Goal: Task Accomplishment & Management: Use online tool/utility

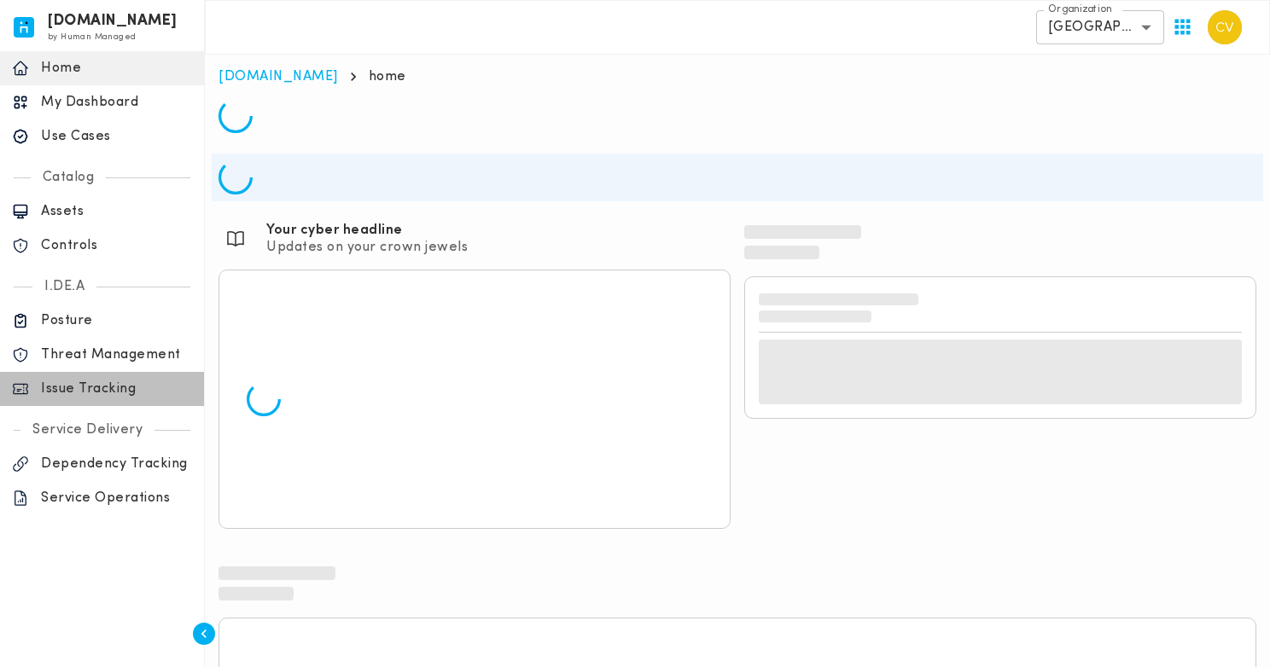
drag, startPoint x: 93, startPoint y: 386, endPoint x: 288, endPoint y: 407, distance: 195.8
click at [93, 386] on p "Issue Tracking" at bounding box center [116, 389] width 151 height 17
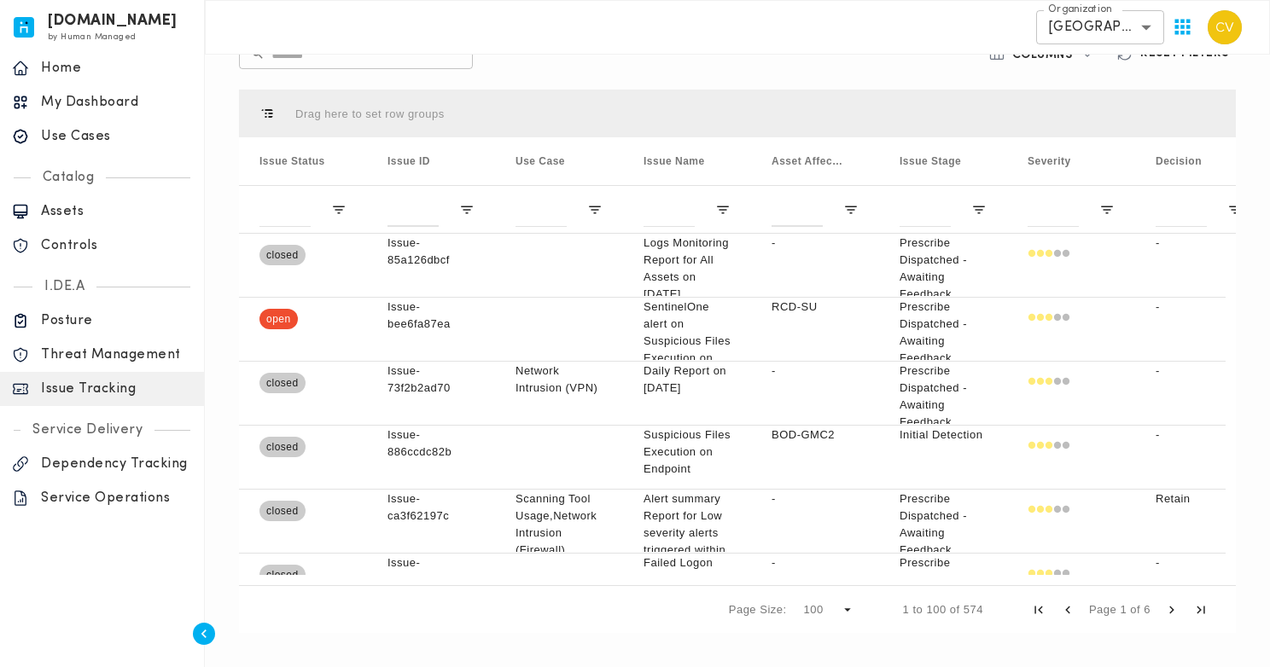
scroll to position [364, 0]
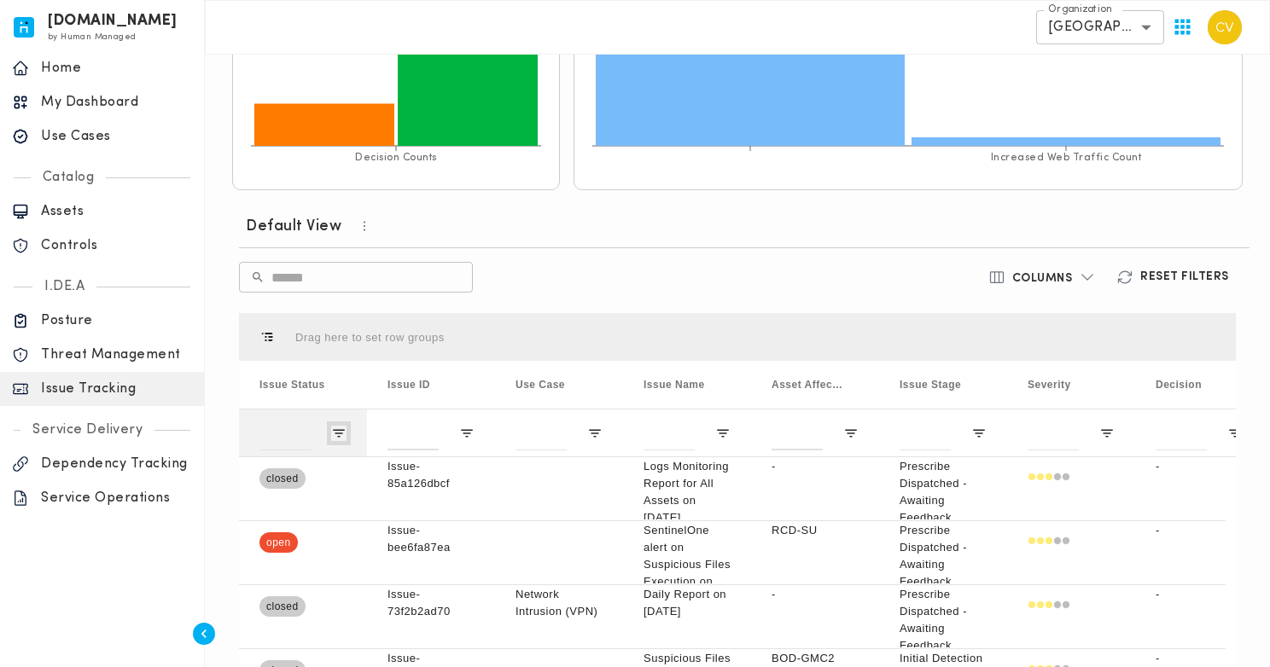
click at [333, 434] on span "Open Filter Menu" at bounding box center [338, 433] width 15 height 15
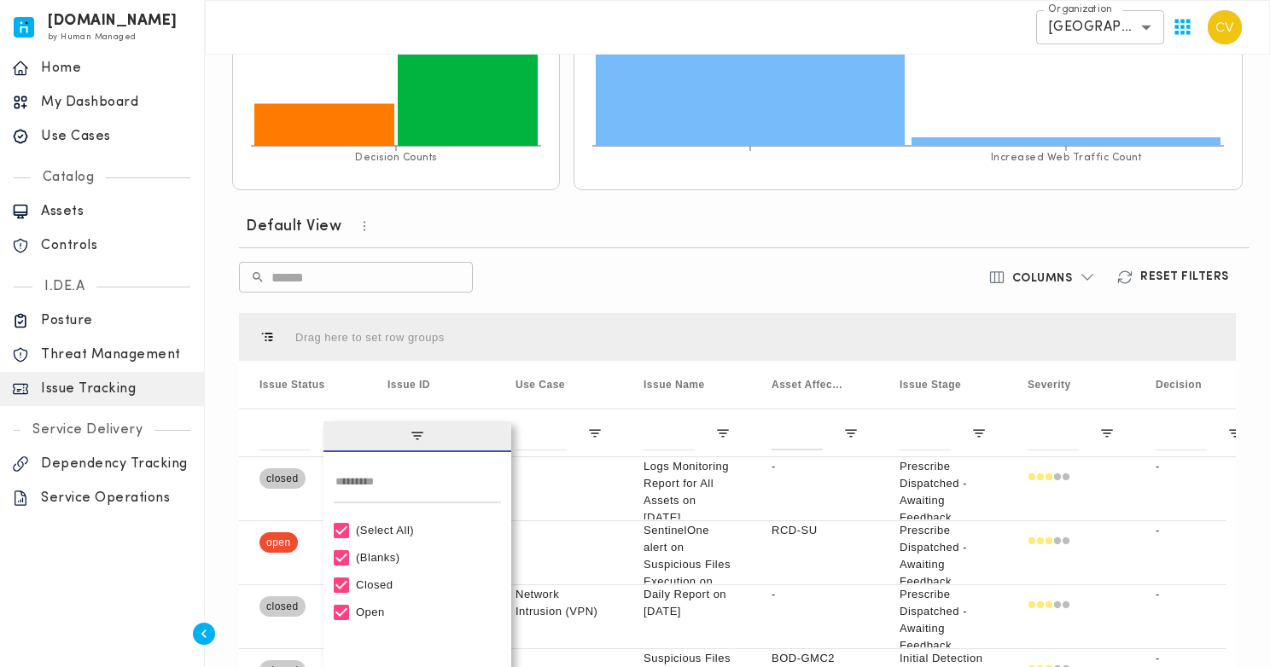
click at [368, 527] on div "(Select All)" at bounding box center [425, 530] width 138 height 13
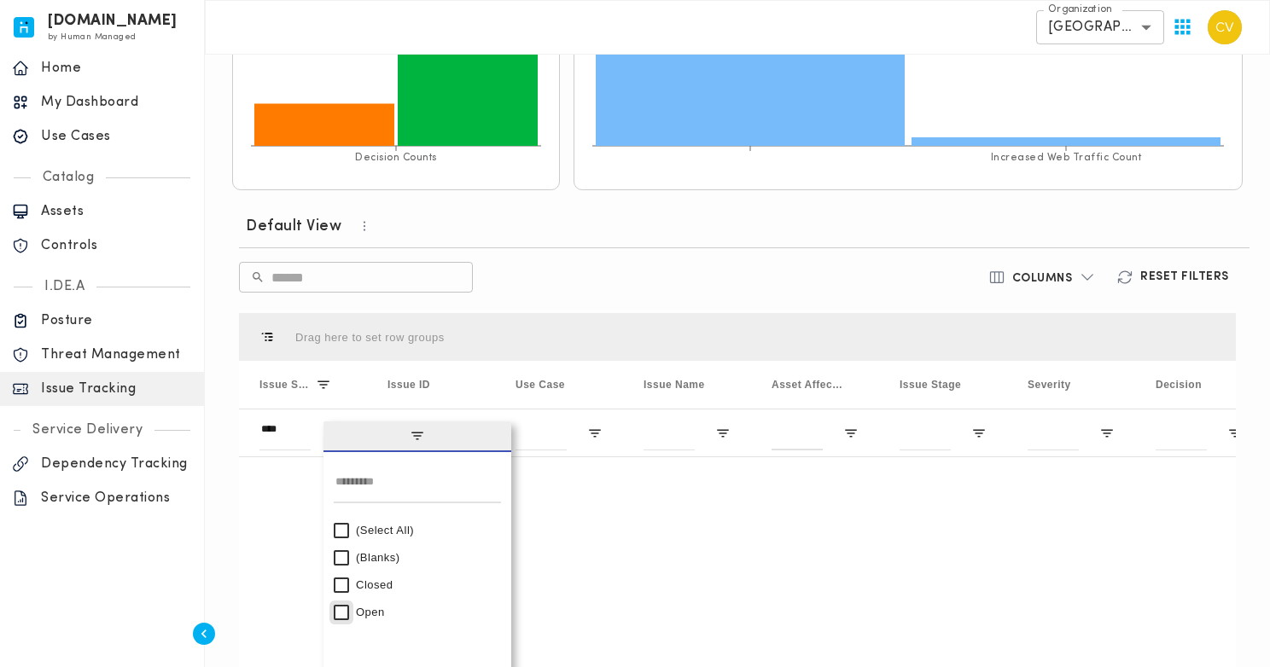
type input "********"
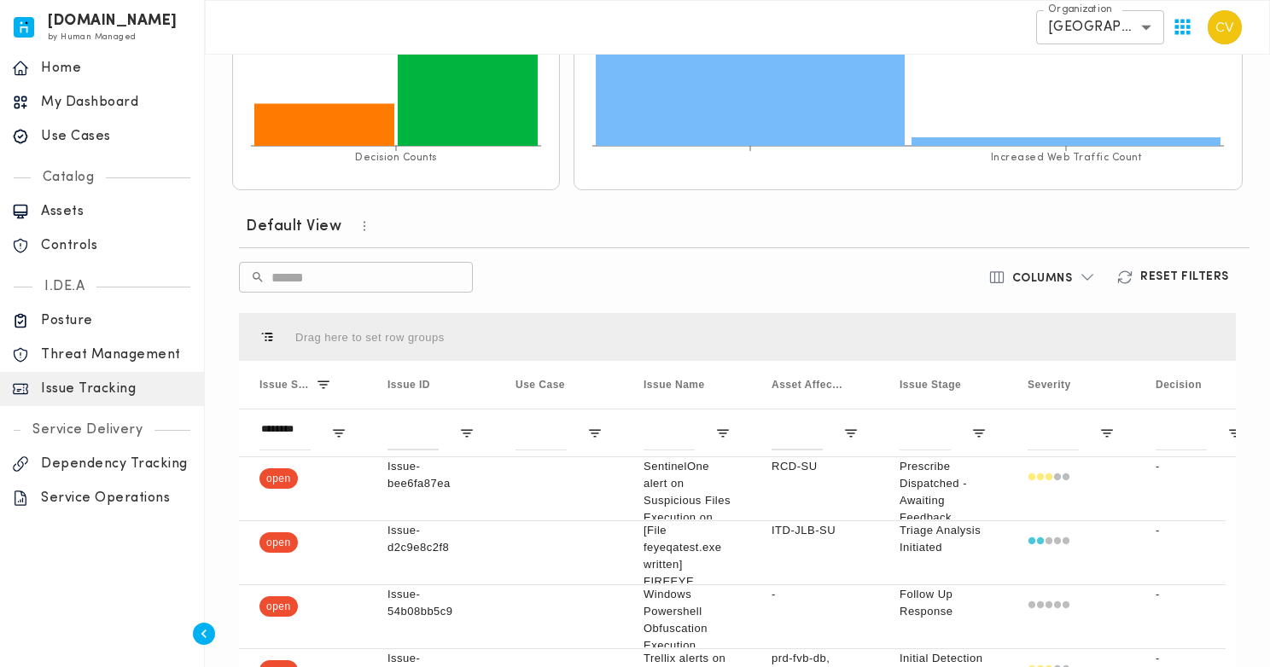
click at [616, 284] on div "​ ​" at bounding box center [573, 277] width 669 height 31
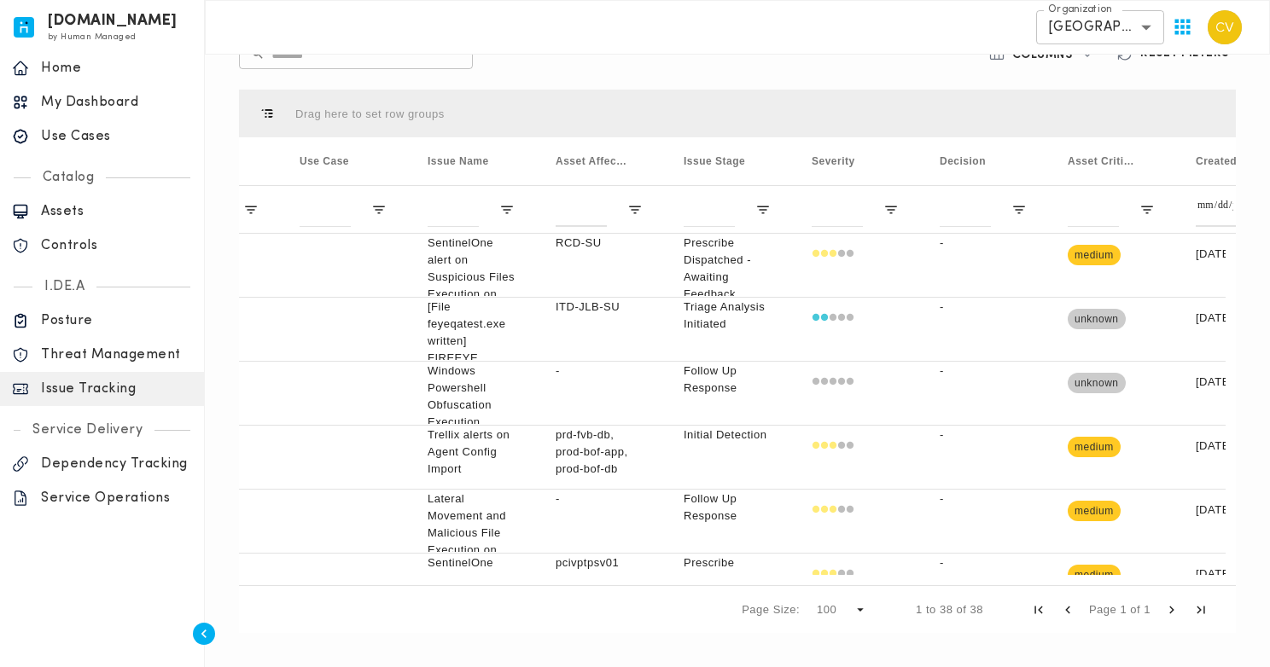
scroll to position [0, 422]
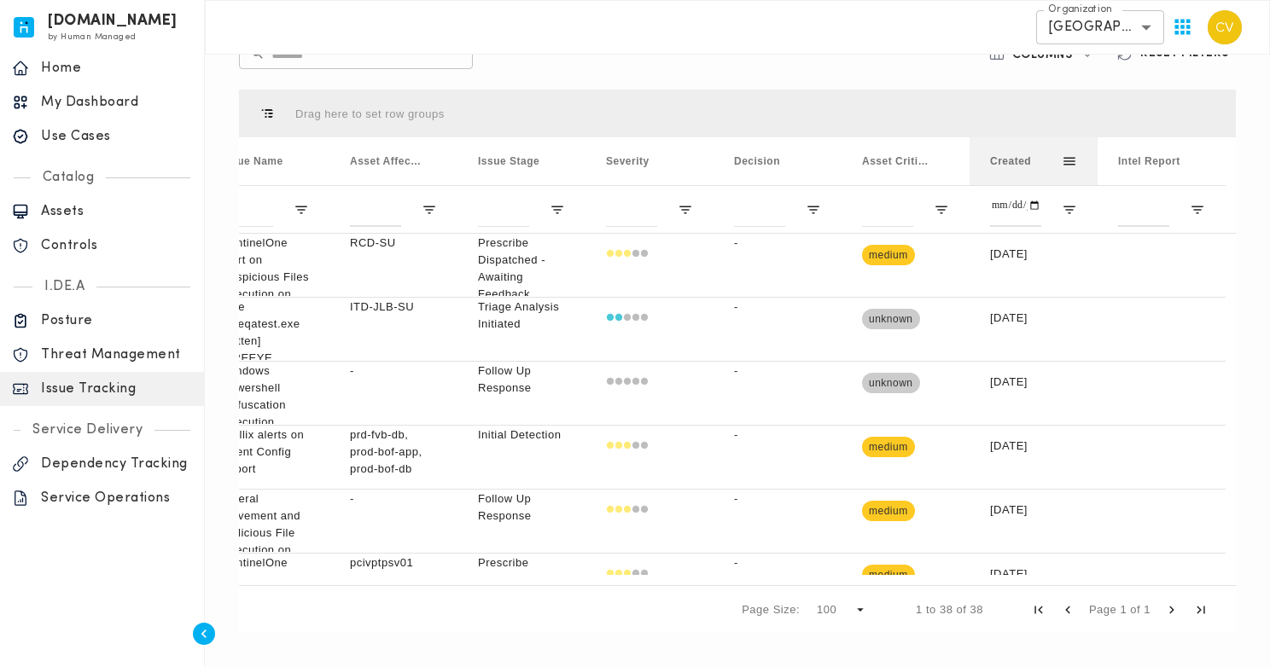
click at [1017, 163] on span "Created" at bounding box center [1010, 161] width 41 height 12
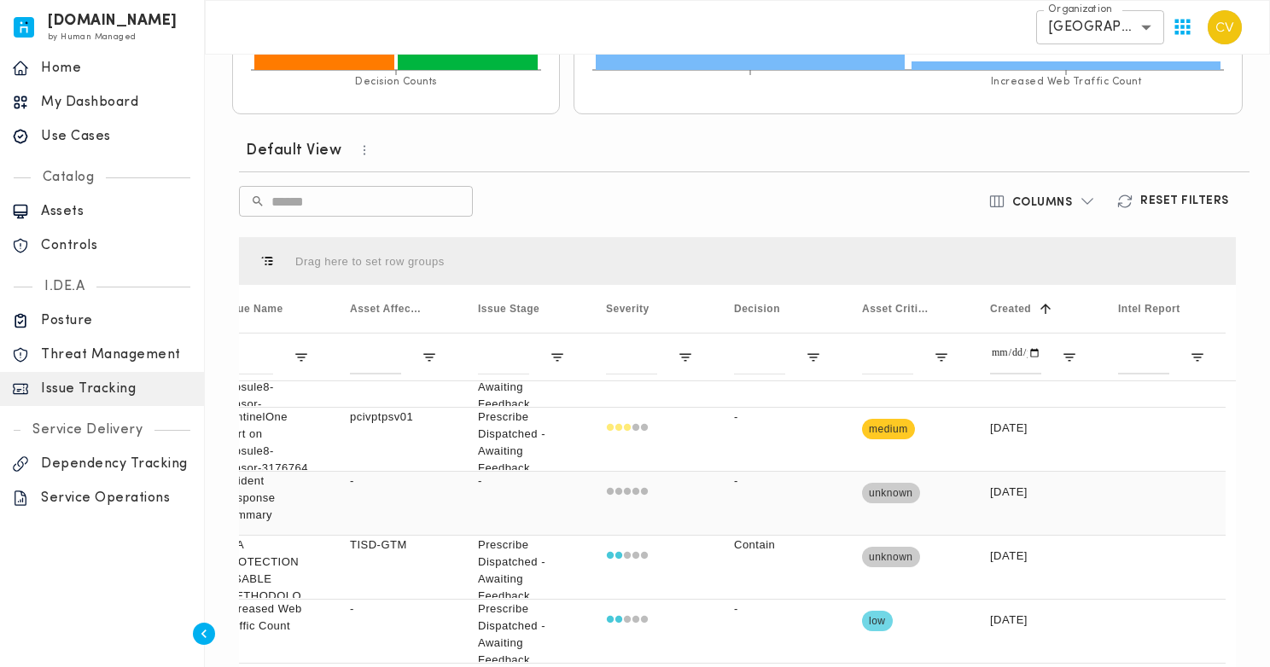
scroll to position [0, 0]
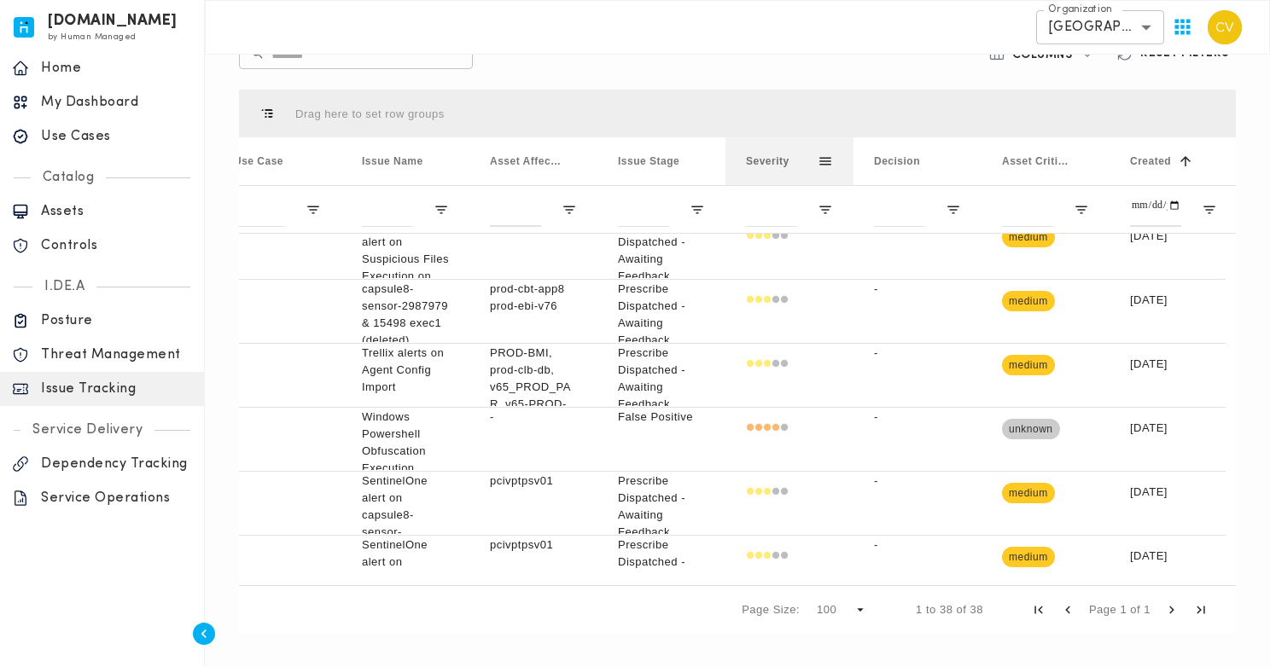
click at [825, 159] on span at bounding box center [825, 161] width 15 height 15
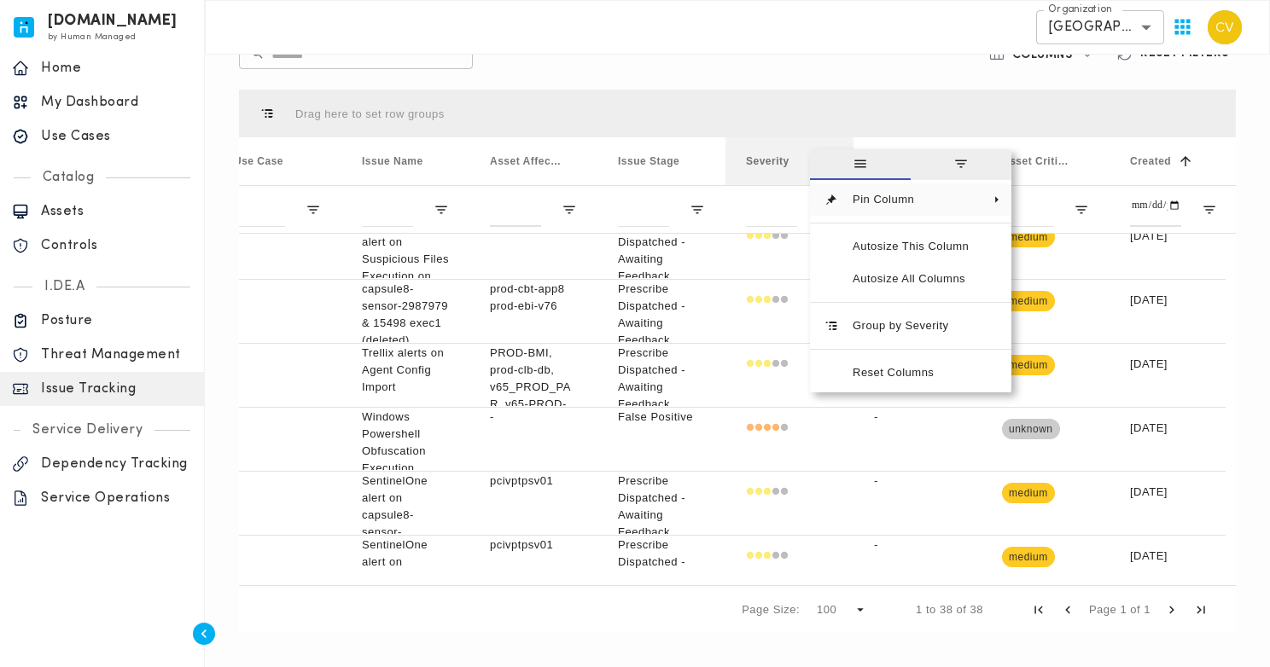
click at [825, 159] on span "general" at bounding box center [860, 164] width 101 height 31
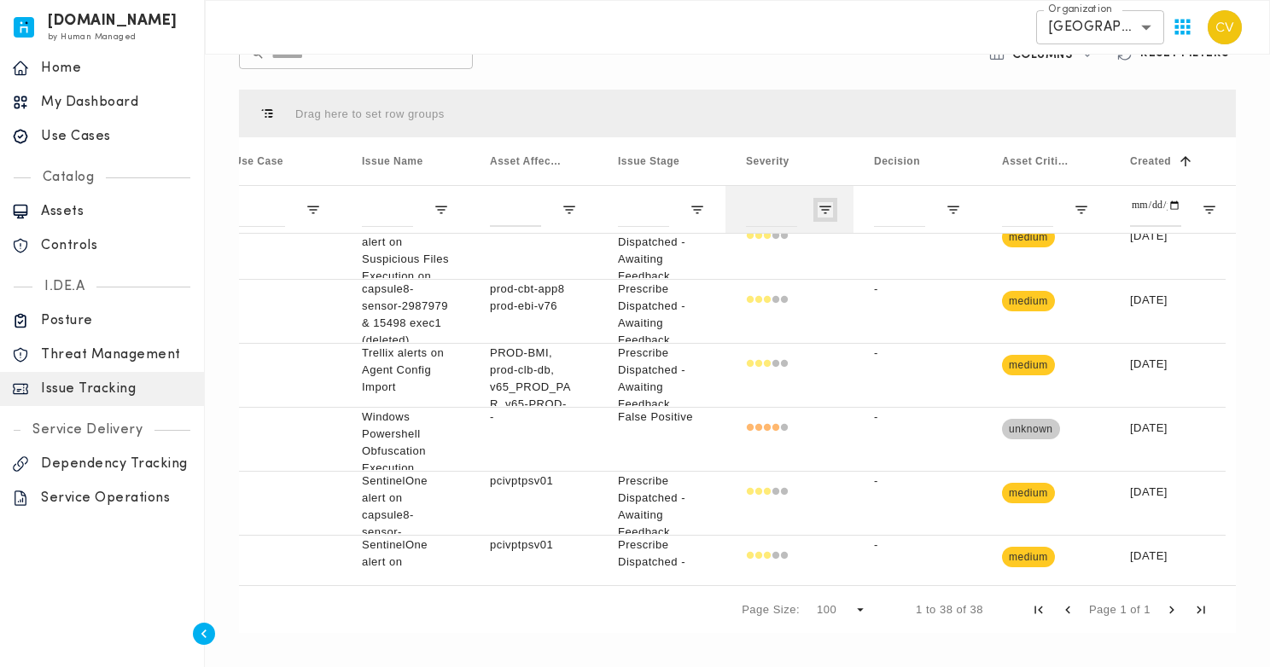
click at [821, 208] on span "Open Filter Menu" at bounding box center [825, 209] width 15 height 15
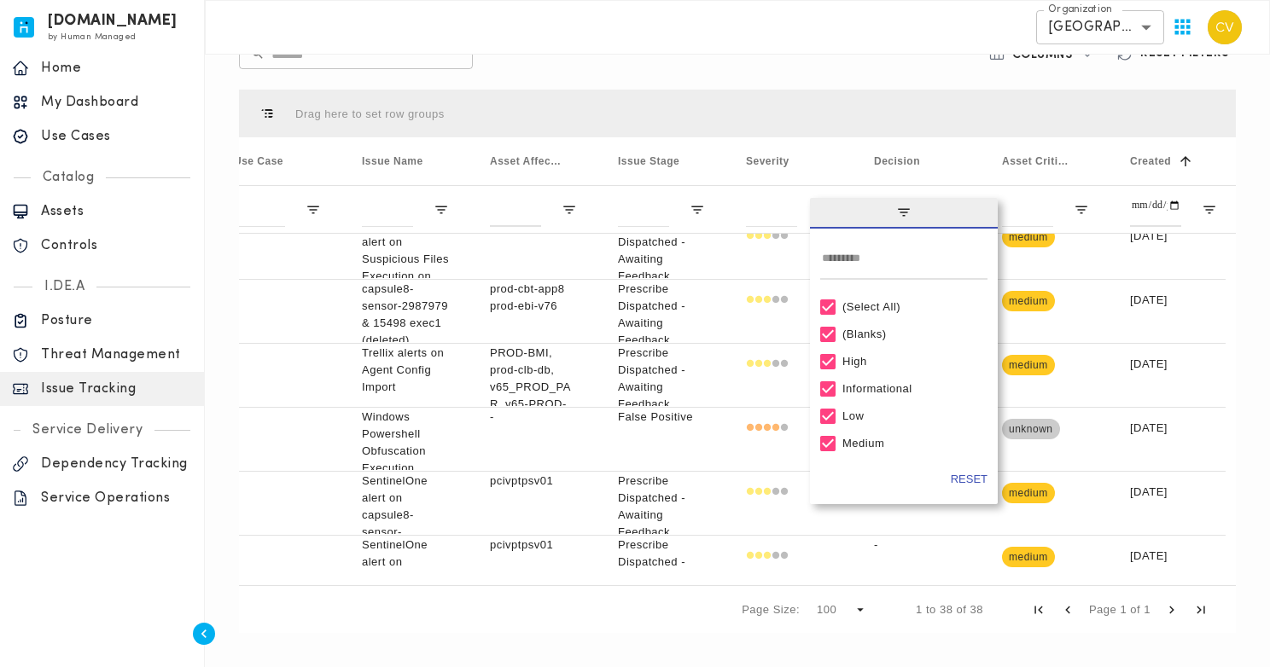
click at [870, 305] on div "(Select All)" at bounding box center [911, 306] width 138 height 13
type input "***"
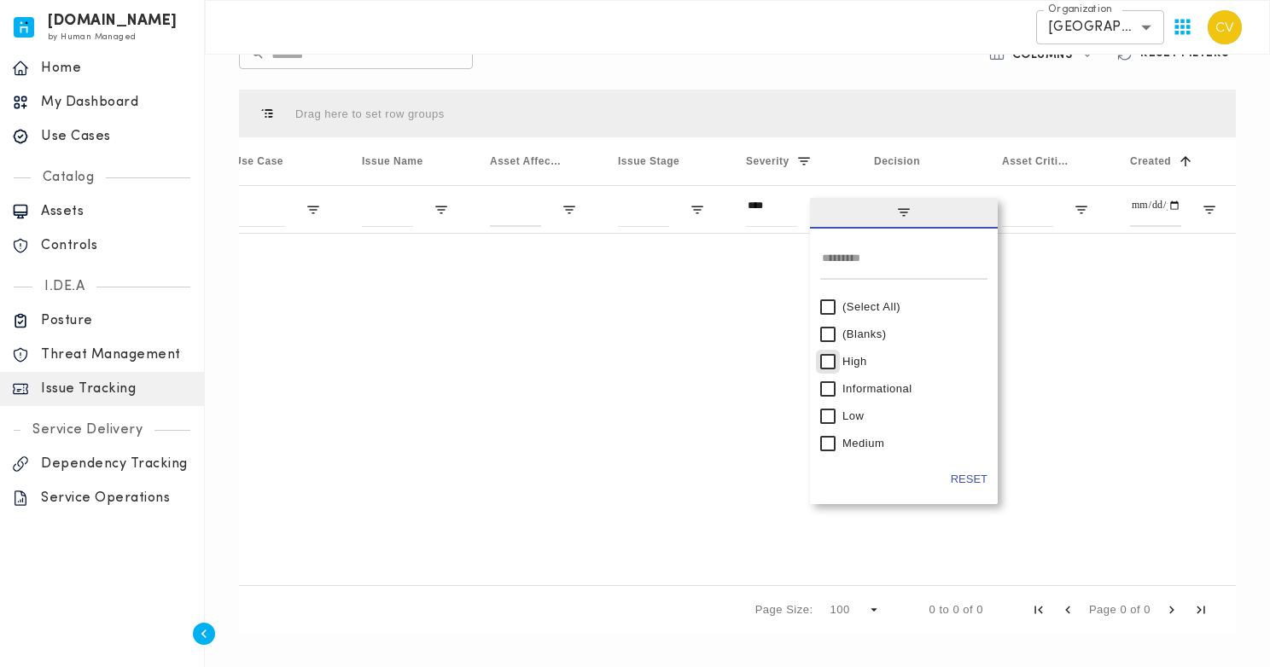
type input "********"
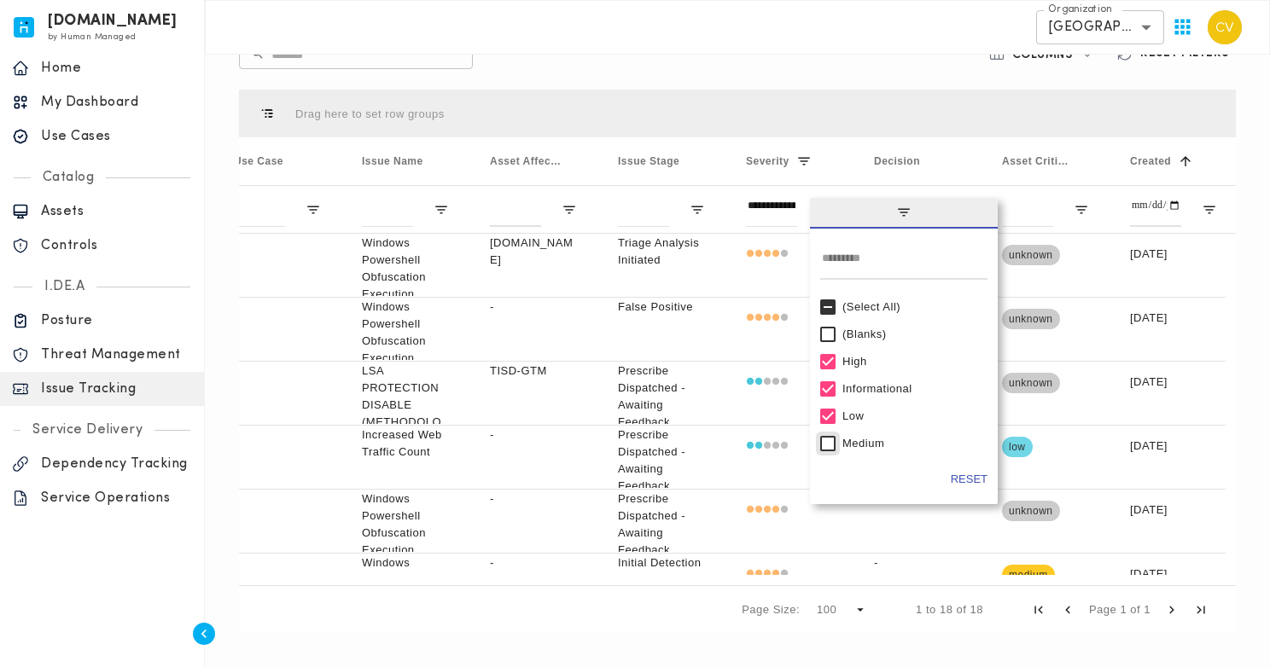
type input "**********"
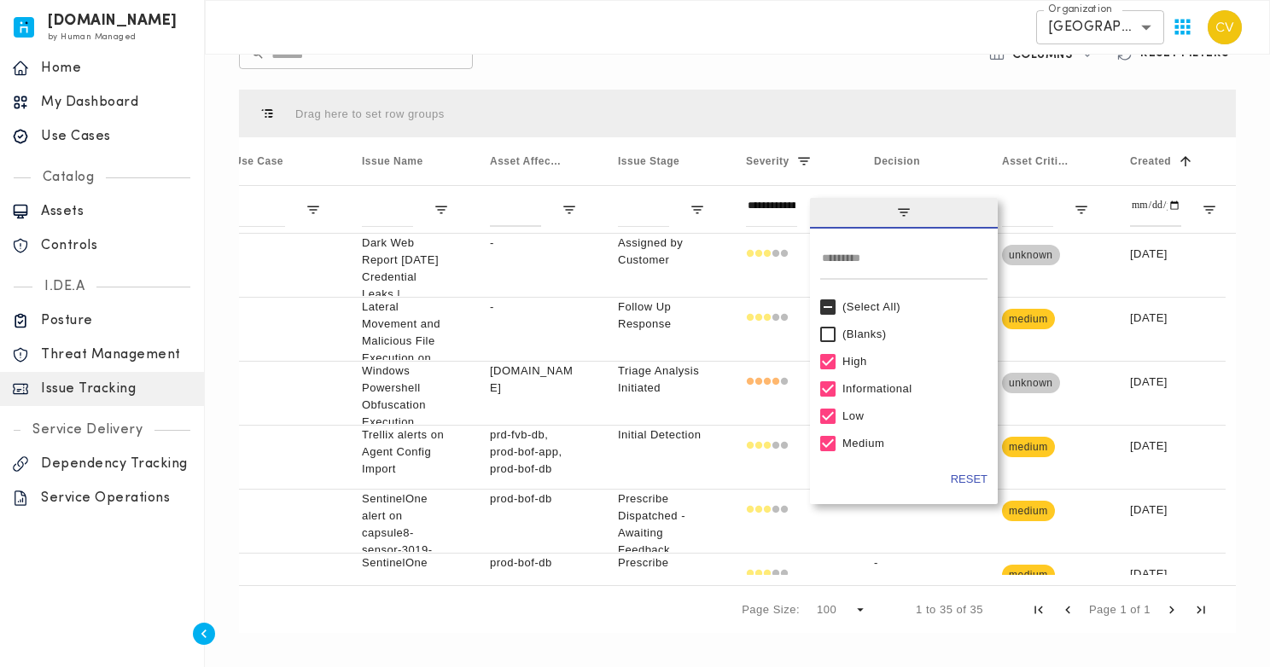
click at [900, 73] on div "Default View ​ ​ Columns Reset Filters Press ENTER to sort. Press ALT DOWN to o…" at bounding box center [737, 310] width 1011 height 660
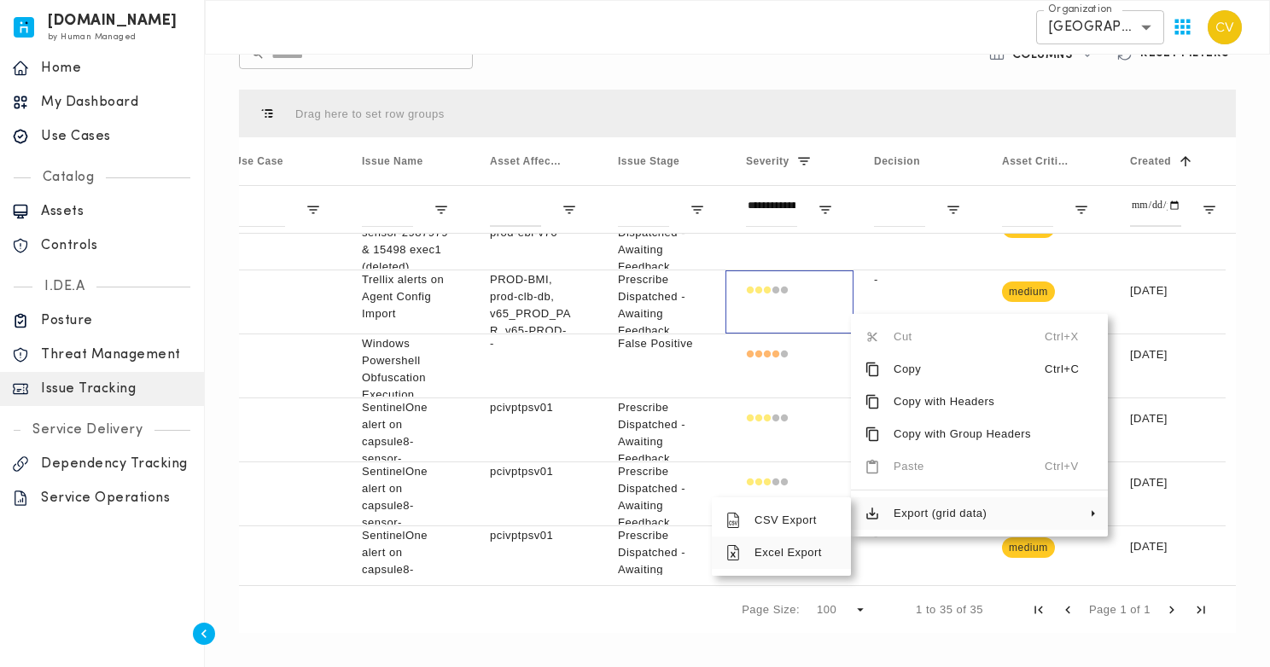
click at [780, 556] on span "Excel Export" at bounding box center [789, 553] width 96 height 32
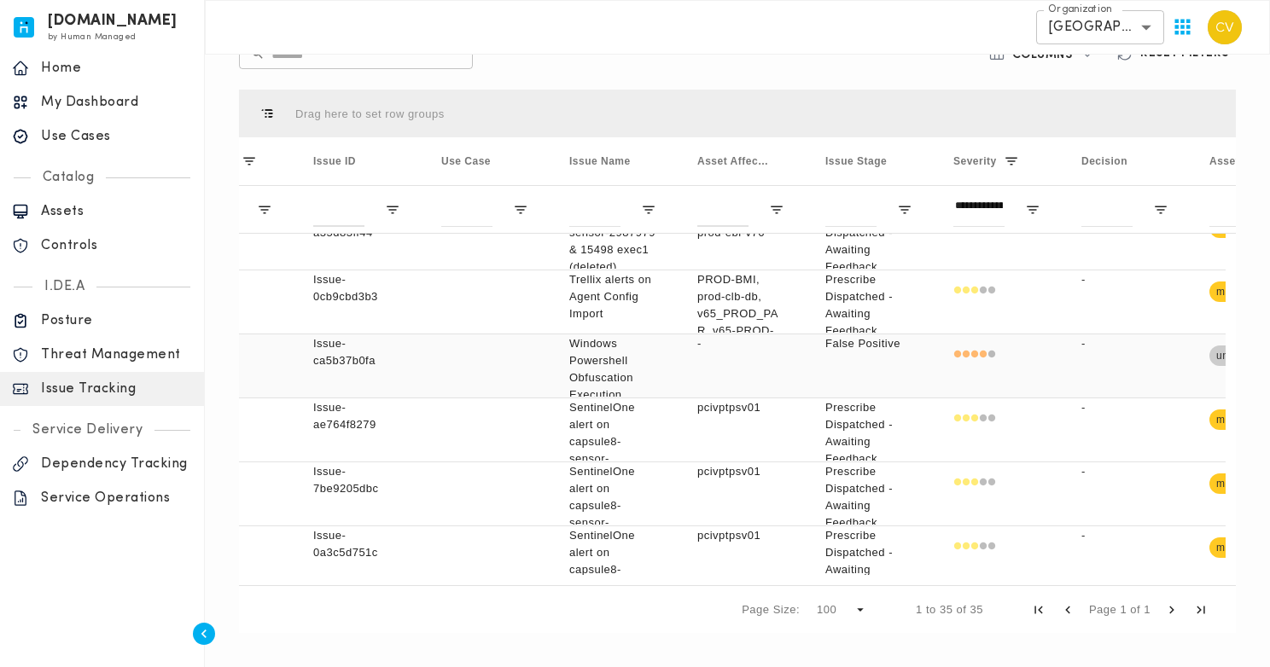
click at [345, 358] on p "Issue-ca5b37b0fa" at bounding box center [356, 352] width 87 height 34
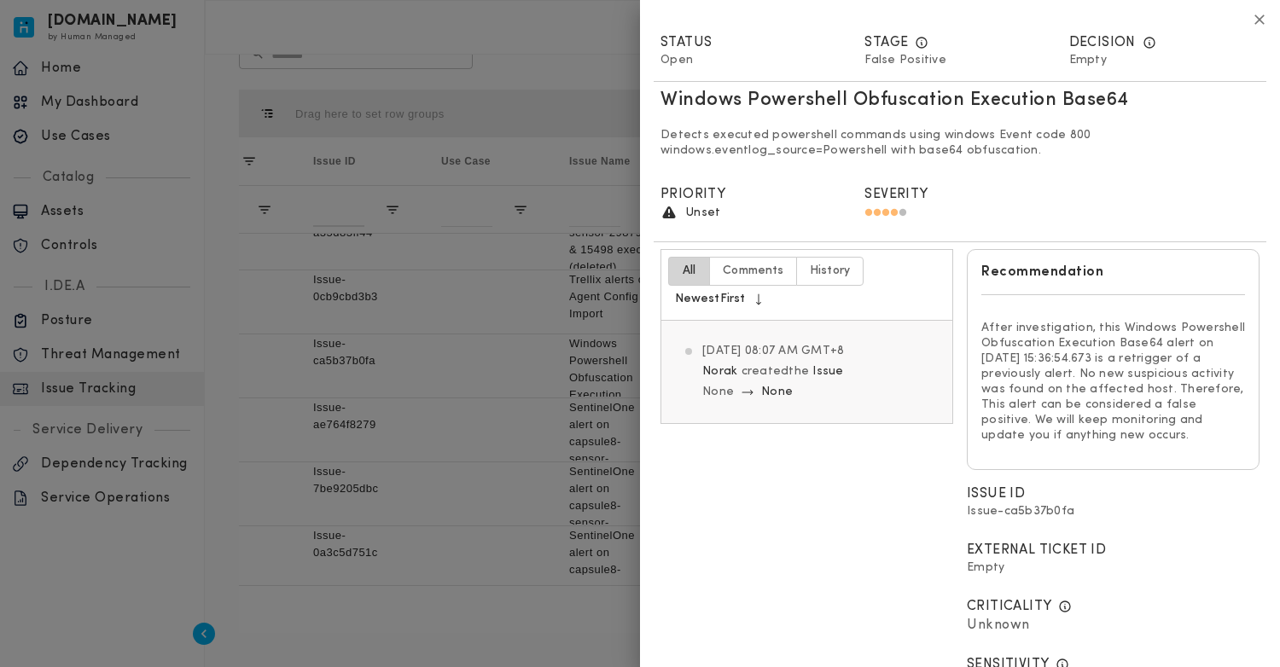
click at [1251, 15] on icon "button" at bounding box center [1260, 20] width 18 height 18
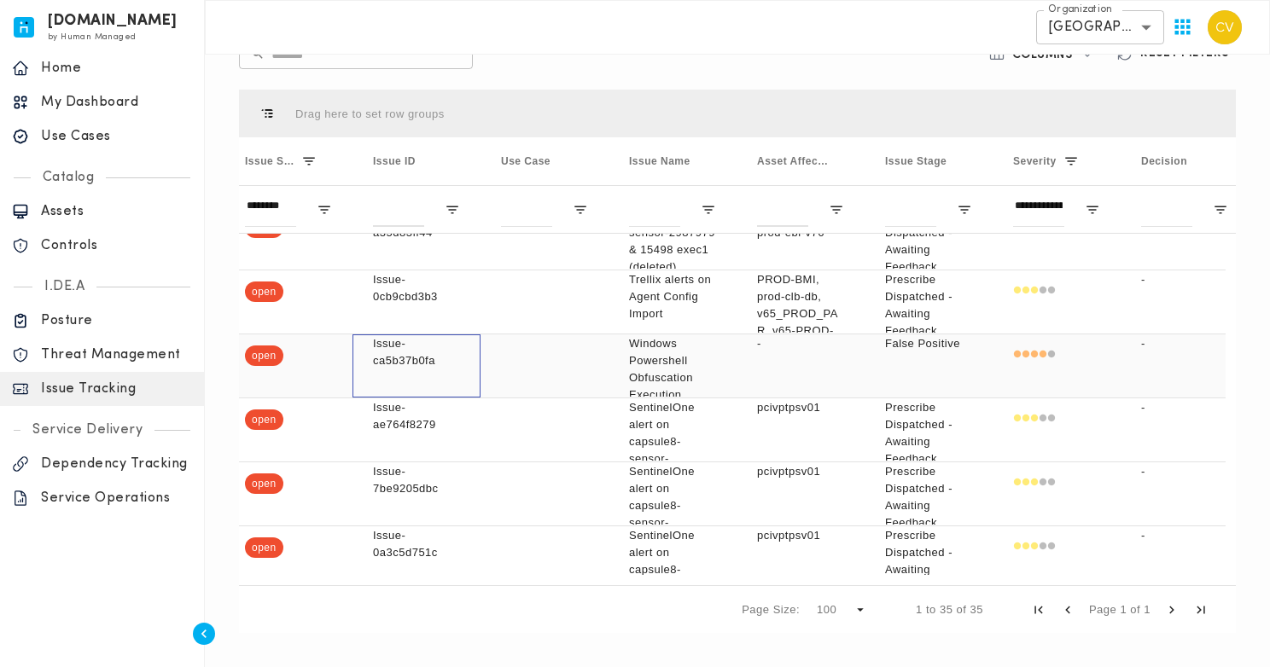
click at [387, 356] on p "Issue-ca5b37b0fa" at bounding box center [416, 352] width 87 height 34
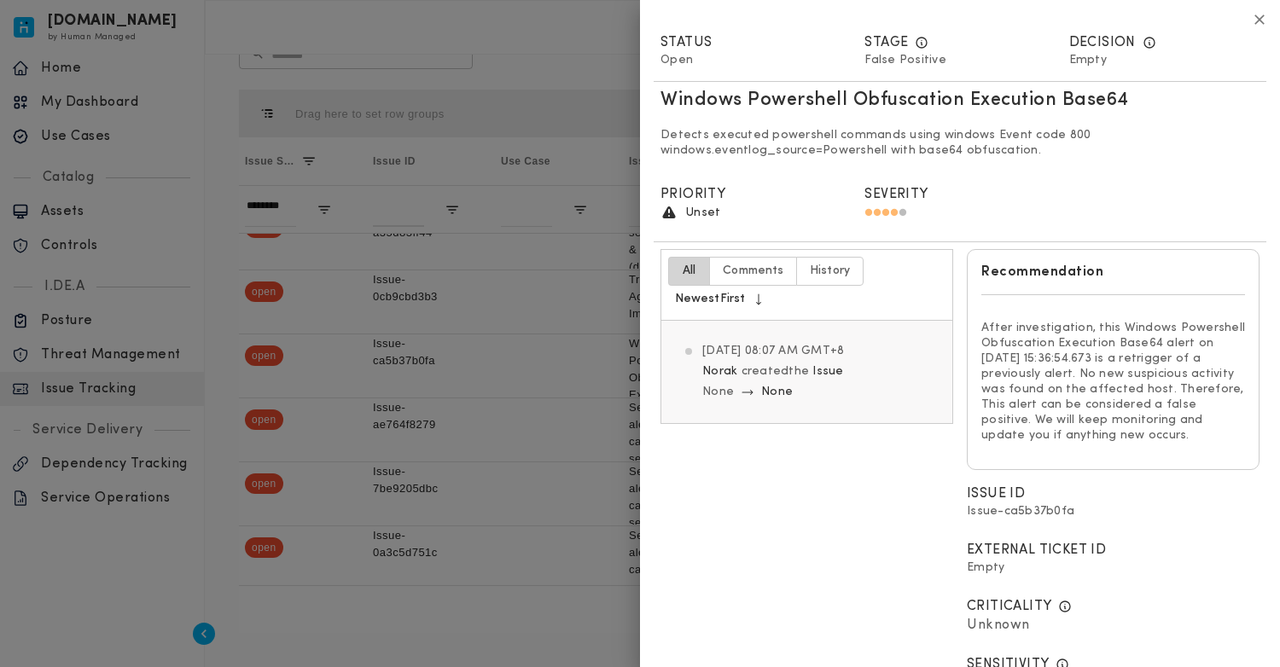
click at [1251, 17] on icon "button" at bounding box center [1260, 20] width 18 height 18
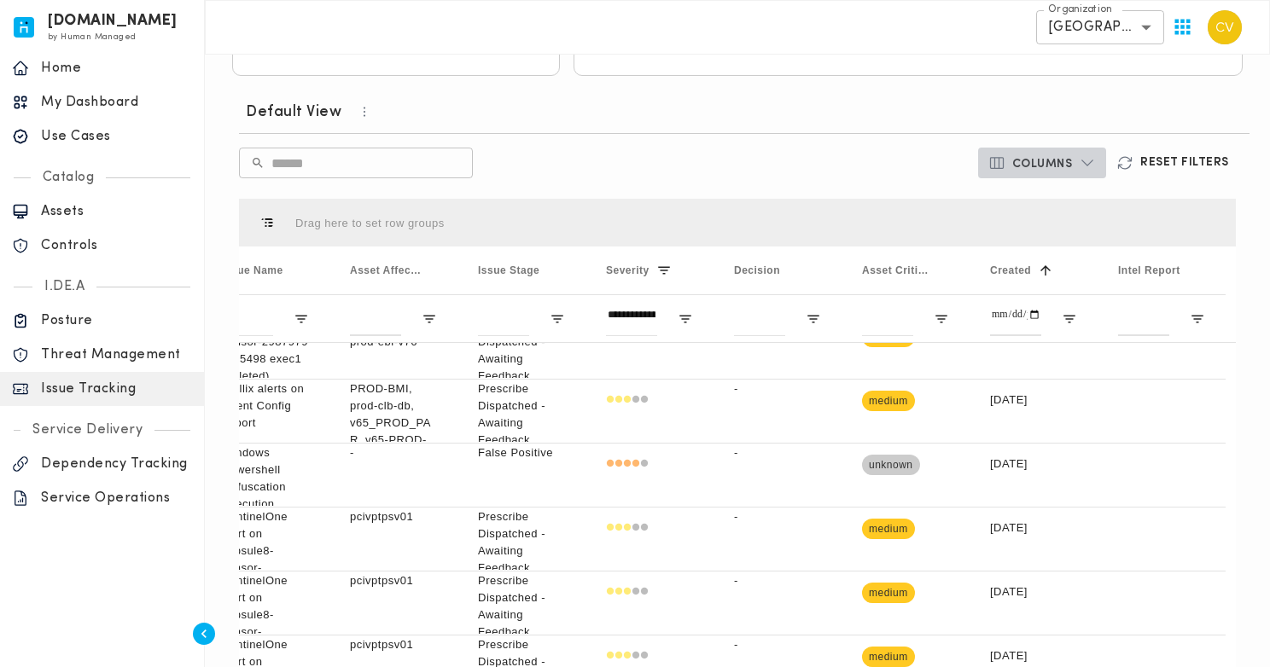
click at [1087, 159] on icon "button" at bounding box center [1087, 162] width 17 height 17
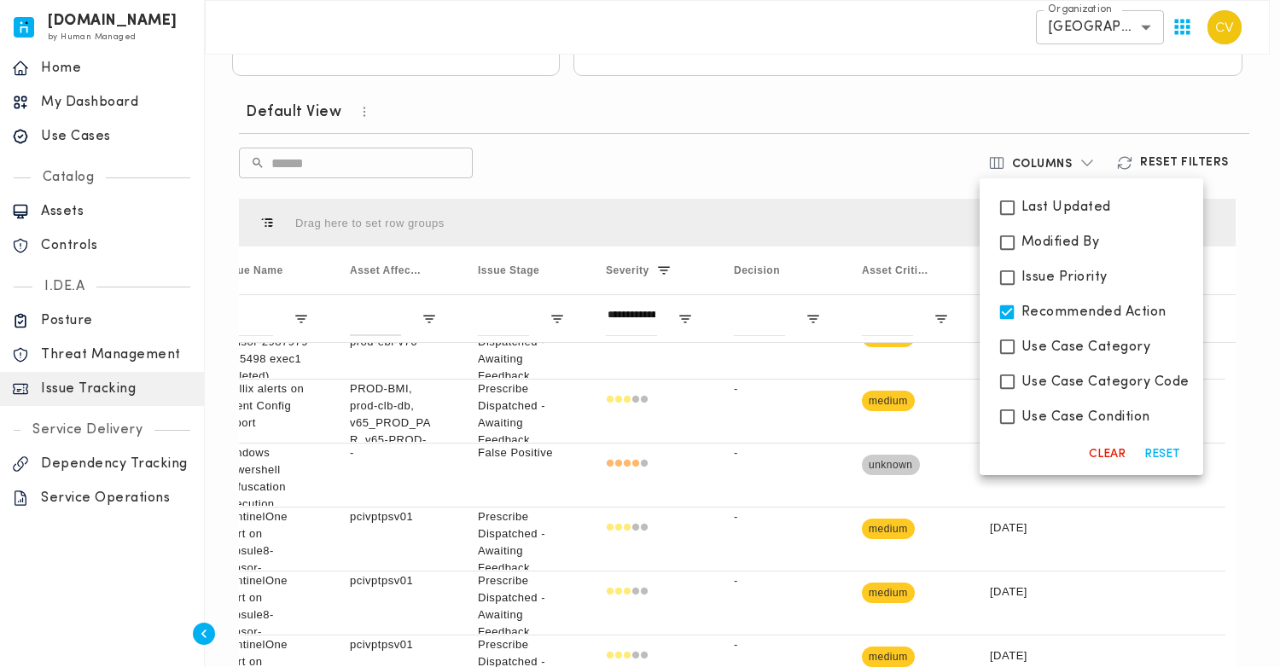
click at [880, 153] on div at bounding box center [640, 333] width 1280 height 667
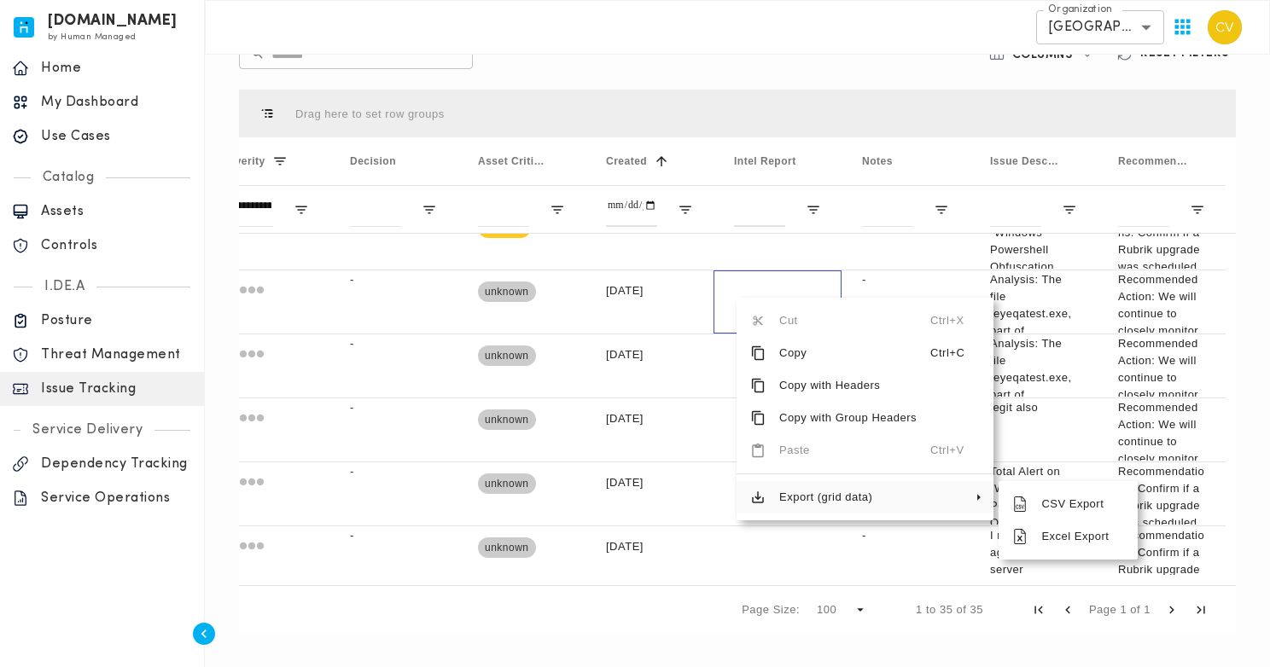
click at [799, 505] on span "Export (grid data)" at bounding box center [848, 497] width 165 height 32
click at [1065, 539] on span "Excel Export" at bounding box center [1076, 537] width 96 height 32
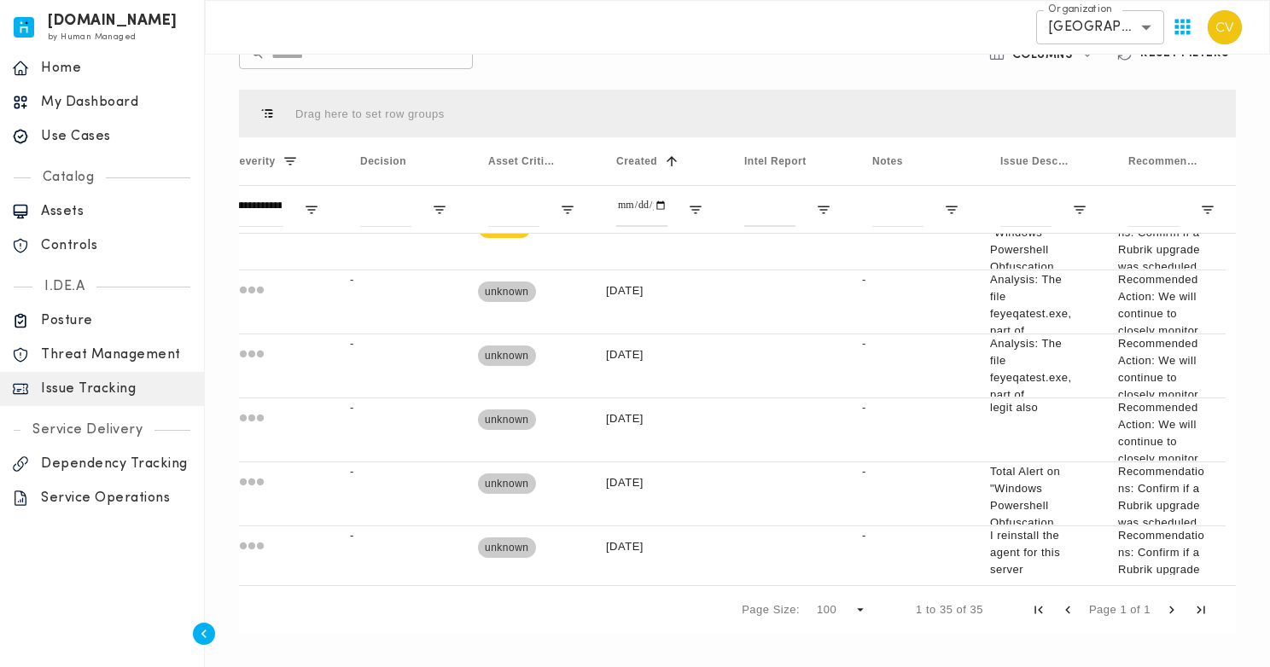
scroll to position [0, 795]
